Goal: Check status

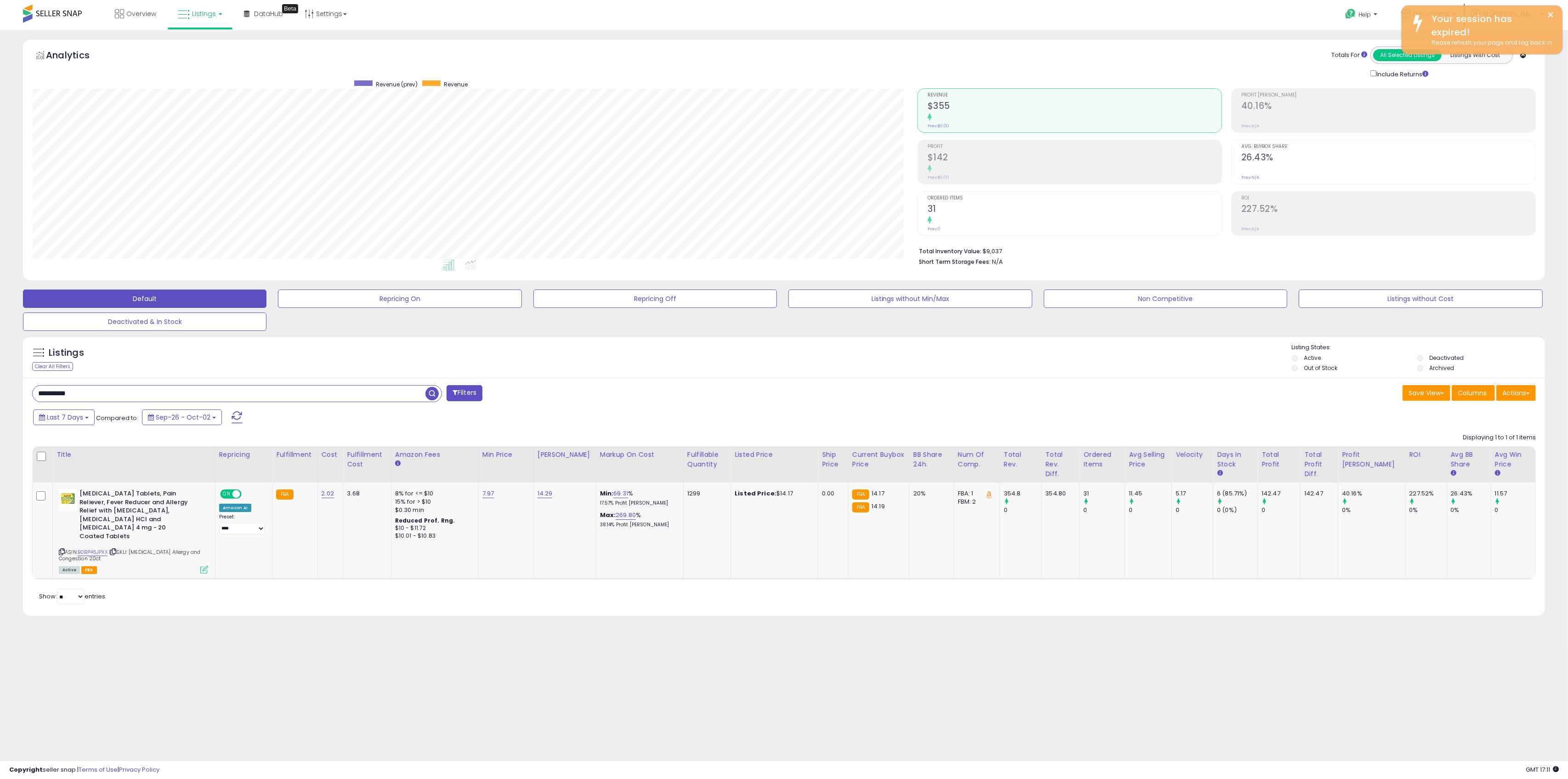
scroll to position [188, 885]
